Goal: Task Accomplishment & Management: Manage account settings

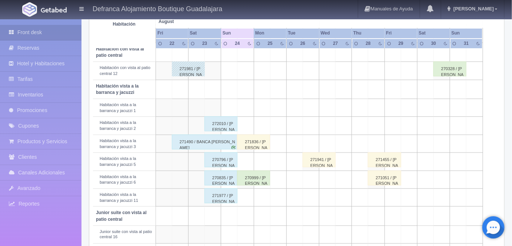
scroll to position [252, 0]
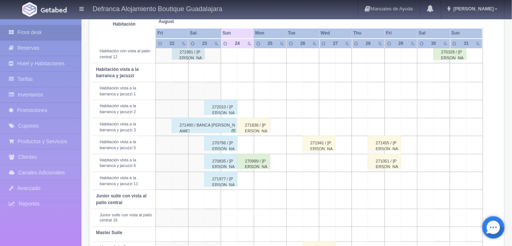
click at [219, 122] on div "271490 / BANCA [PERSON_NAME]" at bounding box center [205, 125] width 66 height 15
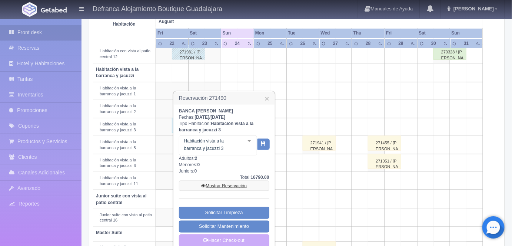
click at [223, 185] on link "Mostrar Reservación" at bounding box center [224, 185] width 90 height 10
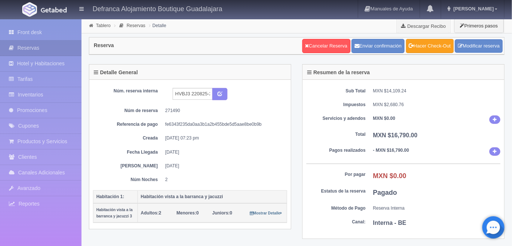
click at [425, 43] on link "Hacer Check-Out" at bounding box center [430, 46] width 48 height 14
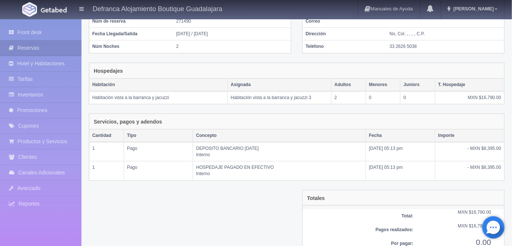
scroll to position [106, 0]
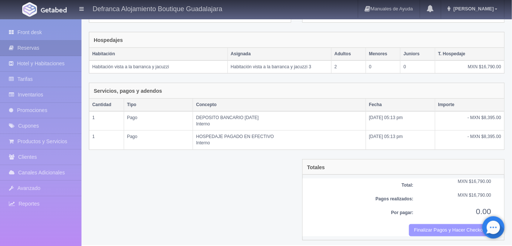
click at [431, 231] on button "Finalizar Pagos y Hacer Checkout" at bounding box center [450, 230] width 82 height 12
